Goal: Task Accomplishment & Management: Manage account settings

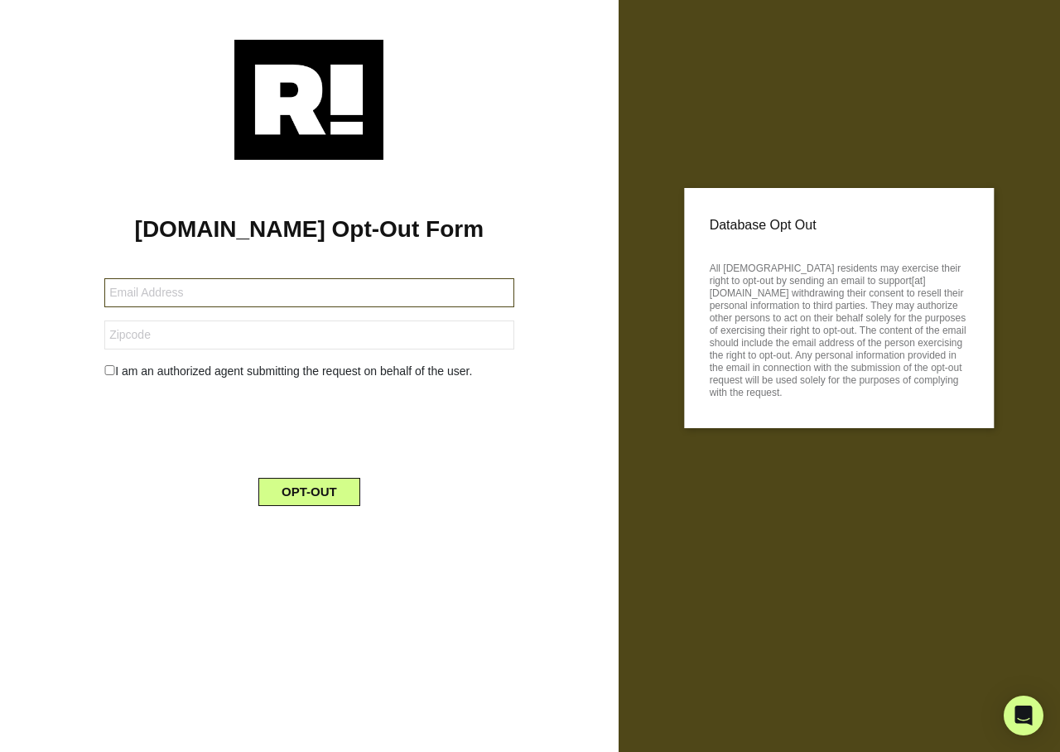
type input "rayrios@comcast.net"
type input "33411"
type input "esmeraldahetrick@gmail.com"
type input "17112"
type input "[EMAIL_ADDRESS][DOMAIN_NAME]"
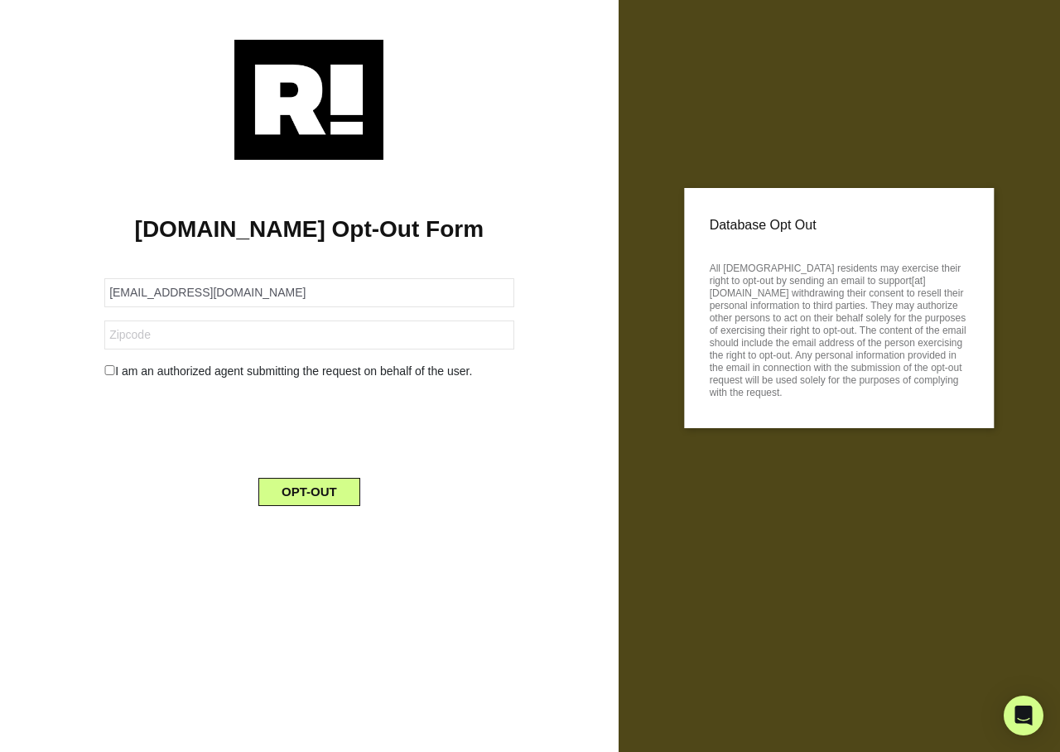
type input "73013"
